Goal: Task Accomplishment & Management: Manage account settings

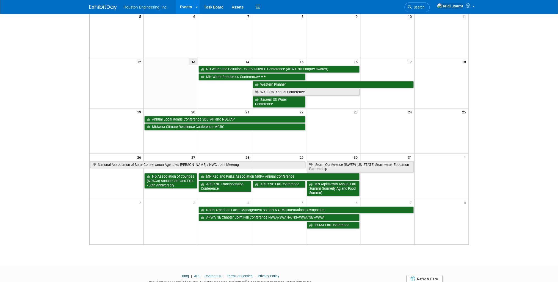
scroll to position [22, 0]
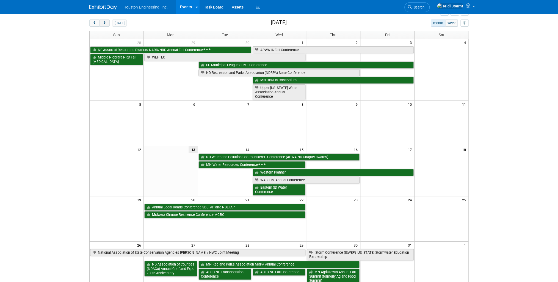
click at [103, 23] on span "next" at bounding box center [104, 23] width 4 height 4
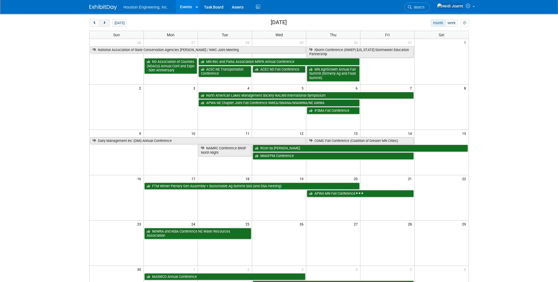
click at [103, 23] on span "next" at bounding box center [104, 23] width 4 height 4
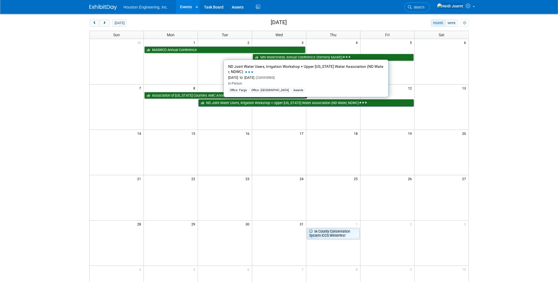
click at [220, 103] on link "ND Joint Water Users, Irrigation Workshop + Upper [US_STATE] Water Association …" at bounding box center [305, 102] width 215 height 7
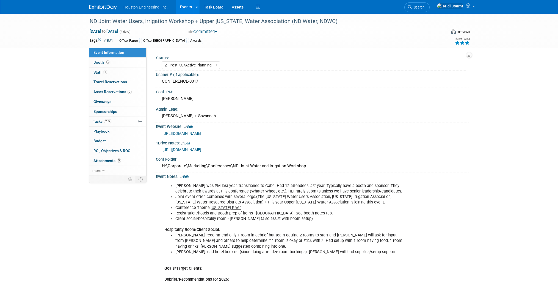
select select "2 - Post KO/Active Planning"
select select "Pending"
select select "Water Resources"
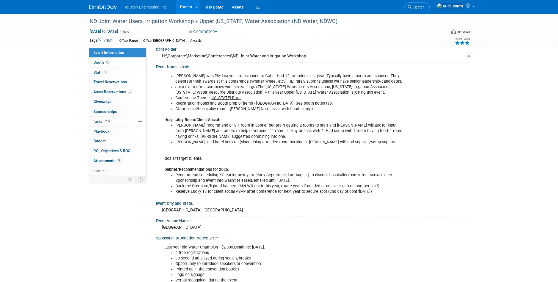
scroll to position [198, 0]
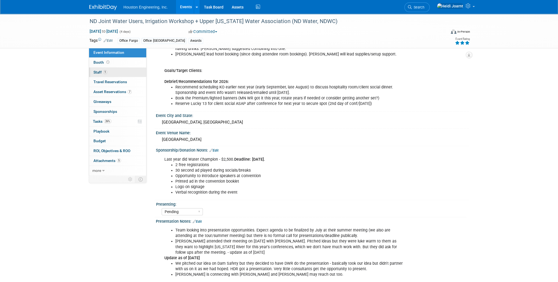
click at [117, 70] on link "1 Staff 1" at bounding box center [117, 73] width 57 height 10
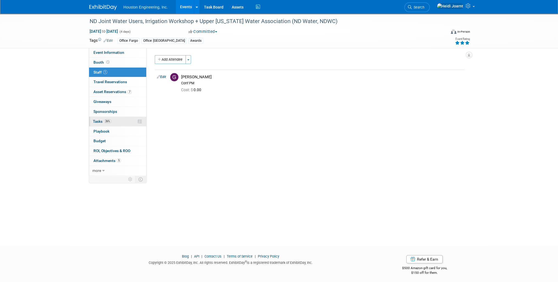
click at [118, 124] on link "26% Tasks 26%" at bounding box center [117, 122] width 57 height 10
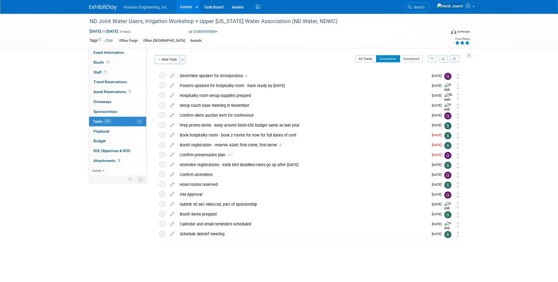
click at [368, 62] on button "All Tasks" at bounding box center [365, 58] width 21 height 7
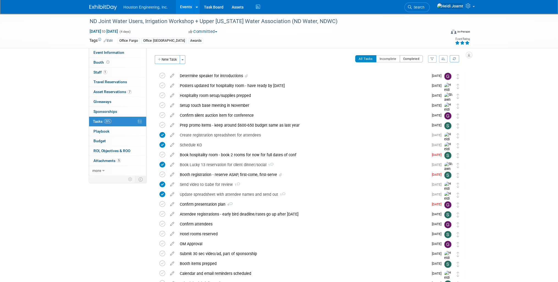
click at [411, 60] on button "Completed" at bounding box center [410, 58] width 23 height 7
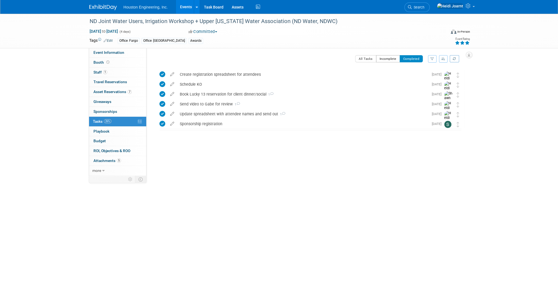
click at [382, 57] on button "Incomplete" at bounding box center [388, 58] width 24 height 7
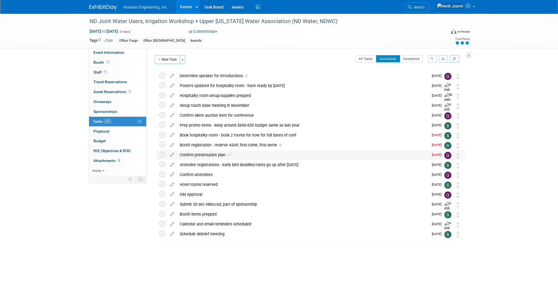
click at [256, 157] on div "Confirm presentation plan 4" at bounding box center [302, 154] width 251 height 9
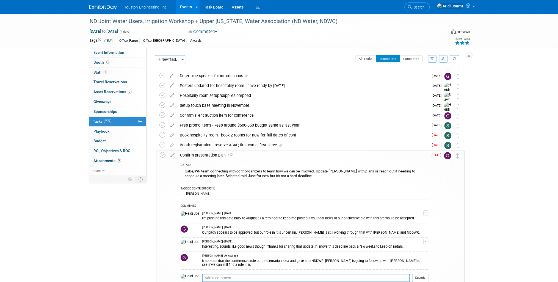
scroll to position [22, 0]
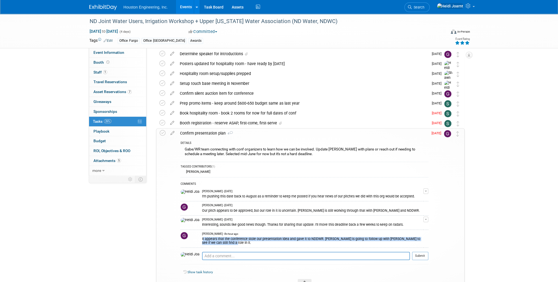
drag, startPoint x: 199, startPoint y: 244, endPoint x: 190, endPoint y: 240, distance: 10.0
click at [202, 240] on div "It appears that the conference stole our presentation idea and gave it to NDDWR…" at bounding box center [312, 240] width 221 height 9
copy div "It appears that the conference stole our presentation idea and gave it to NDDWR…"
click at [432, 233] on td "[DATE]" at bounding box center [436, 206] width 16 height 155
click at [344, 242] on div "It appears that the conference stole our presentation idea and gave it to NDDWR…" at bounding box center [312, 240] width 221 height 9
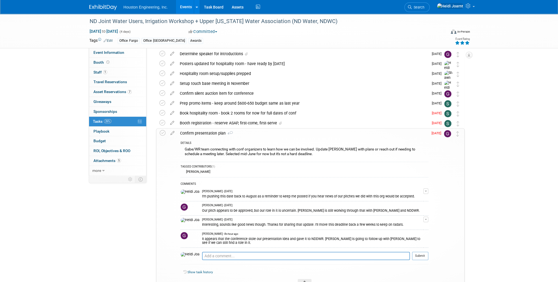
click at [266, 136] on div "Confirm presentation plan 4" at bounding box center [302, 133] width 251 height 9
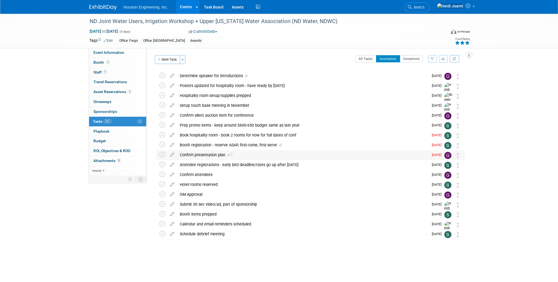
scroll to position [0, 0]
click at [182, 2] on link "Events" at bounding box center [186, 7] width 20 height 14
